Goal: Find specific page/section: Find specific page/section

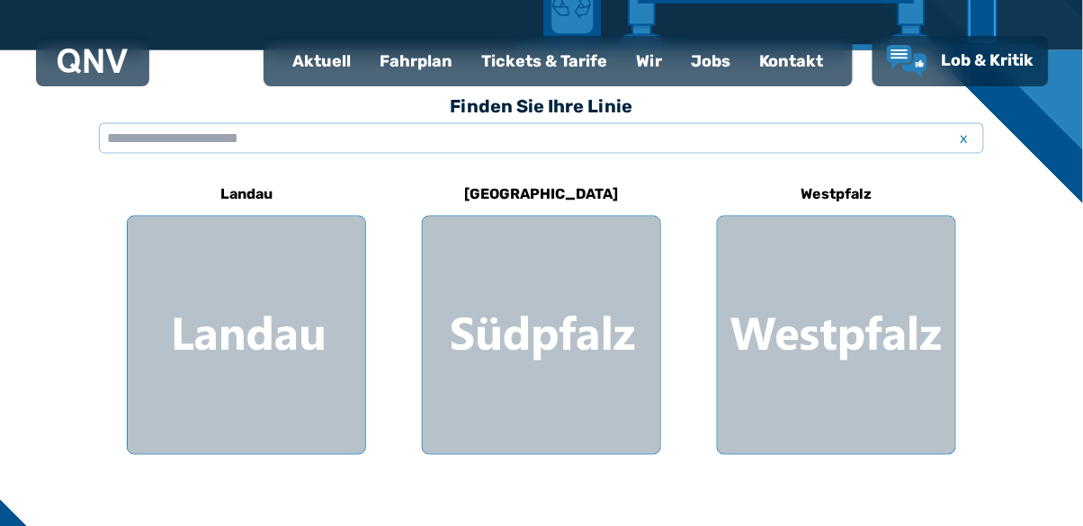
scroll to position [460, 0]
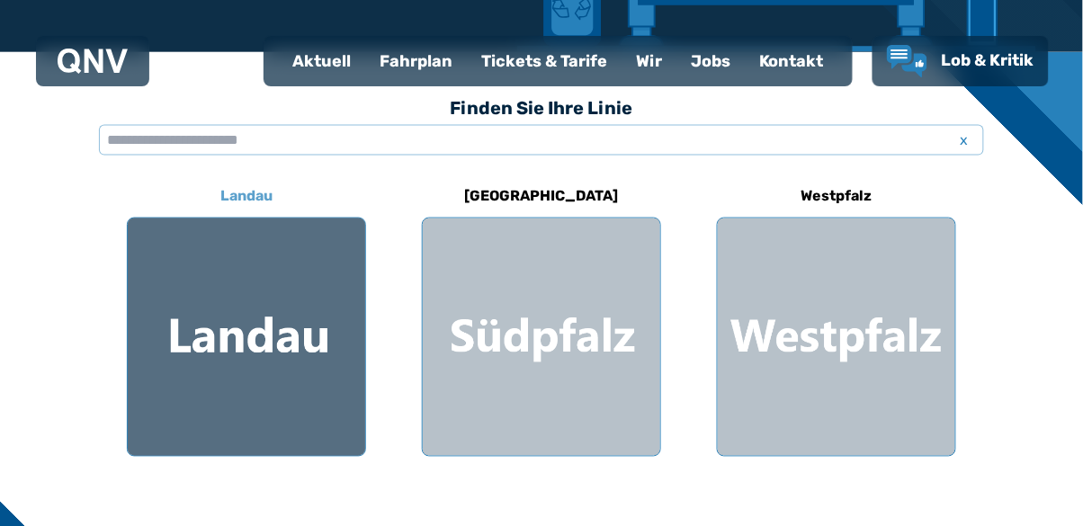
click at [211, 338] on div at bounding box center [246, 337] width 237 height 237
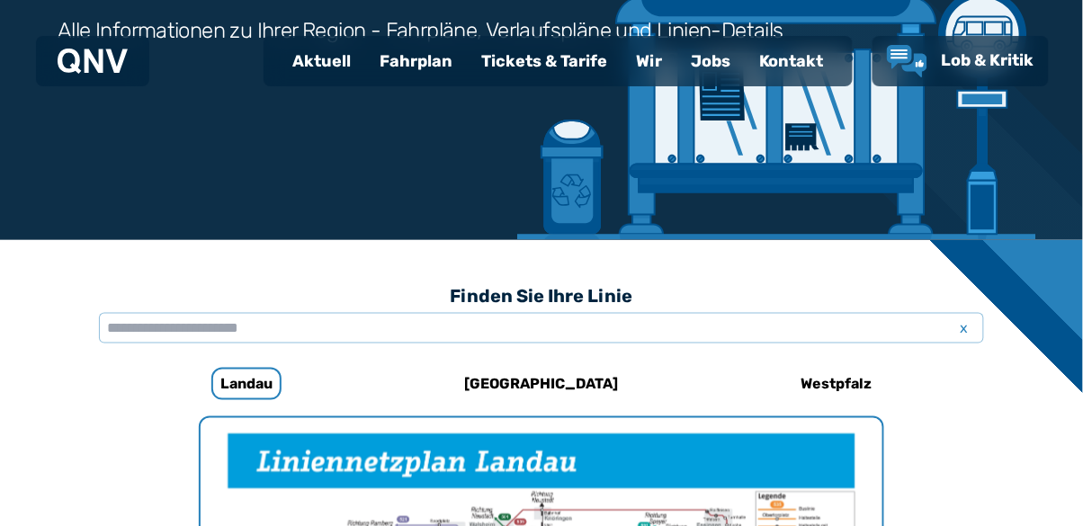
scroll to position [274, 0]
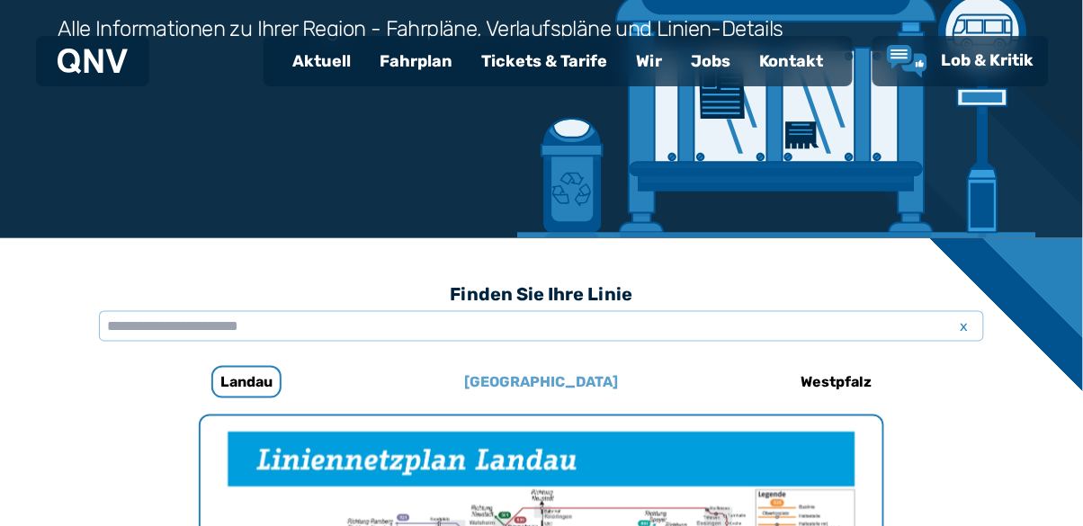
click at [541, 385] on h6 "[GEOGRAPHIC_DATA]" at bounding box center [542, 382] width 168 height 29
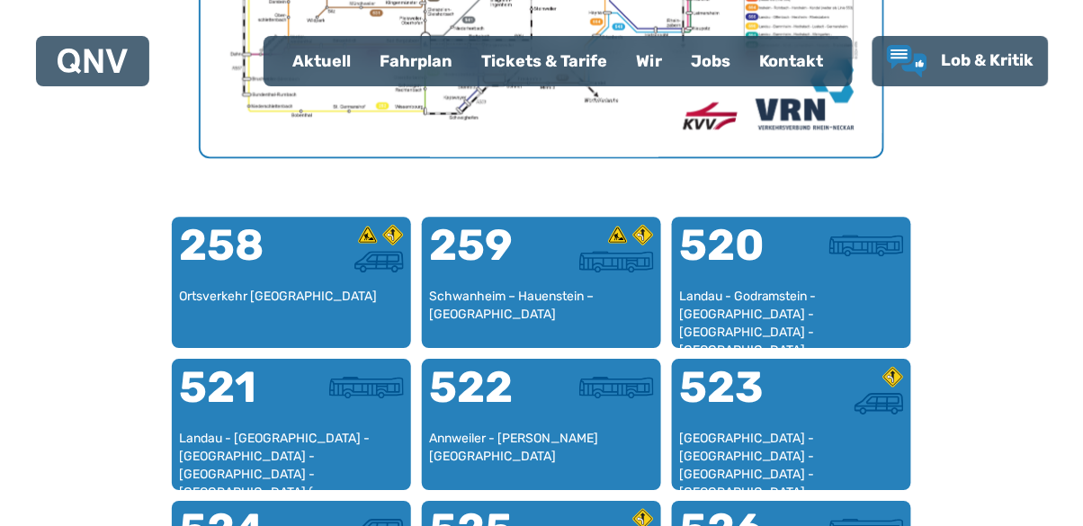
scroll to position [1017, 0]
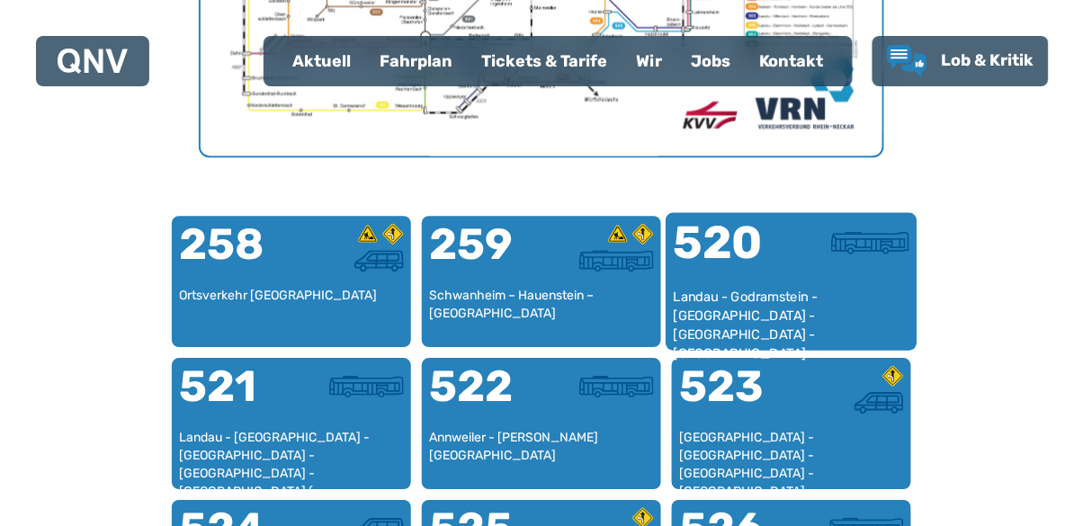
click at [756, 288] on div "Landau - Godramstein - [GEOGRAPHIC_DATA] - [GEOGRAPHIC_DATA] - [GEOGRAPHIC_DATA]" at bounding box center [792, 315] width 236 height 55
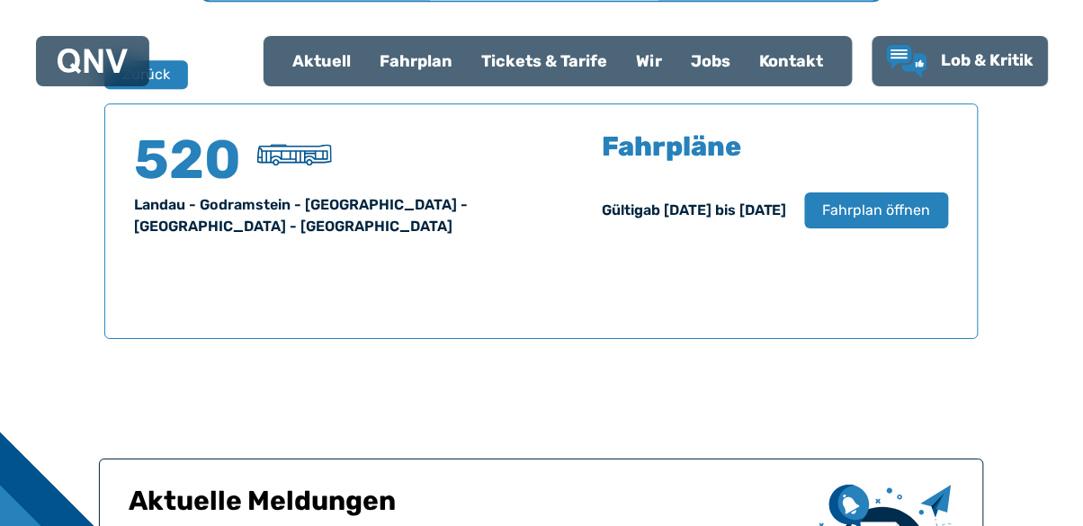
scroll to position [1184, 0]
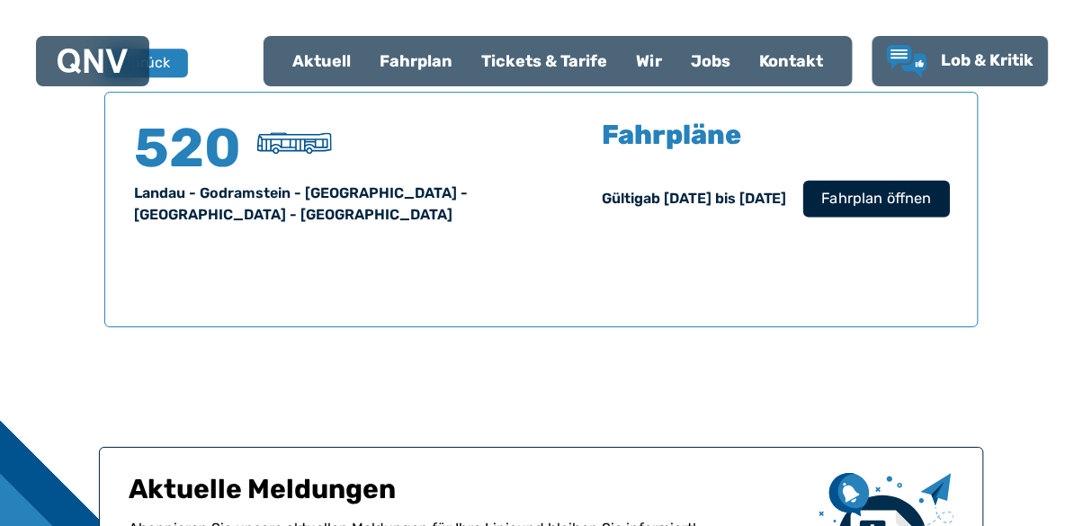
click at [881, 201] on span "Fahrplan öffnen" at bounding box center [877, 199] width 110 height 22
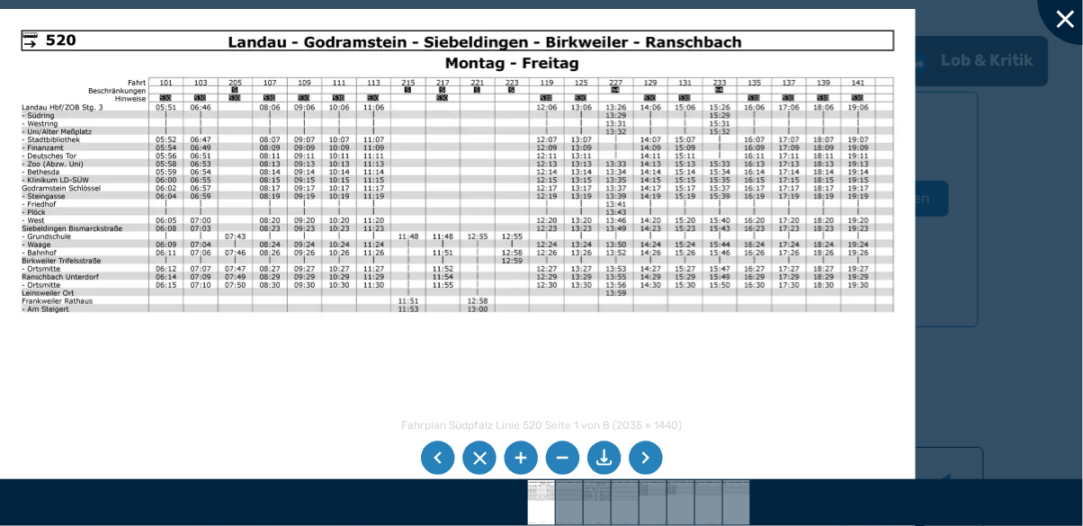
click at [1053, 15] on div at bounding box center [1083, 0] width 90 height 90
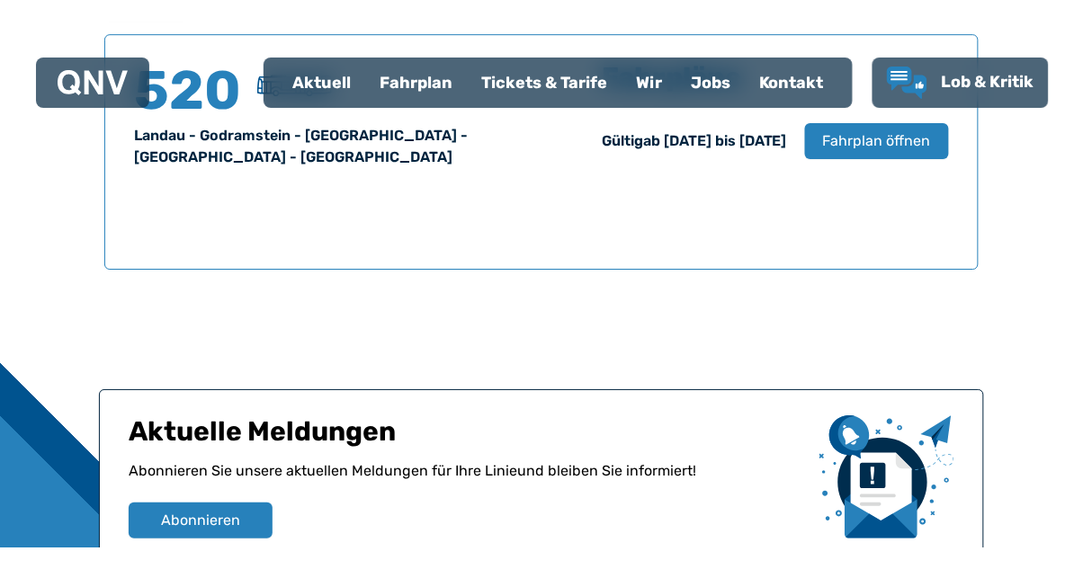
scroll to position [1271, 0]
